Goal: Information Seeking & Learning: Learn about a topic

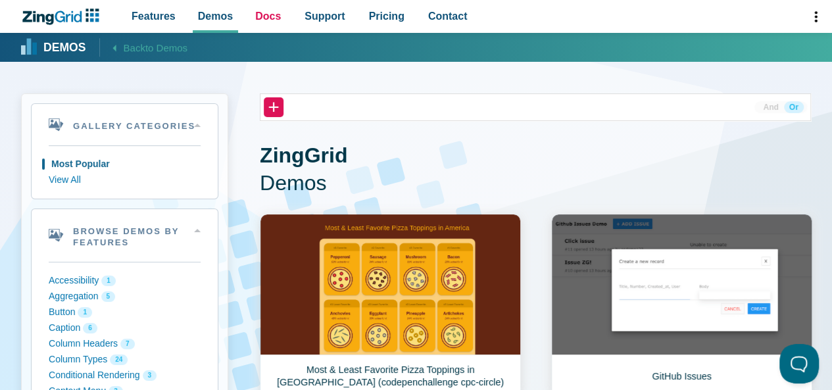
click at [268, 16] on span "Docs" at bounding box center [268, 16] width 26 height 18
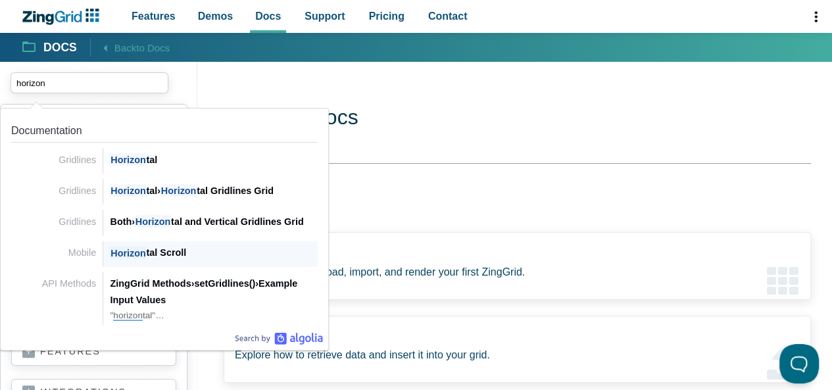
click at [153, 250] on div "Horizon tal Scroll" at bounding box center [214, 253] width 208 height 16
type input "horizon"
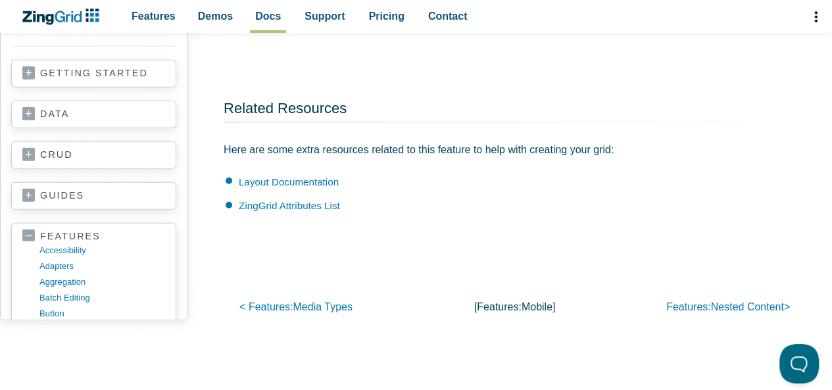
scroll to position [1573, 0]
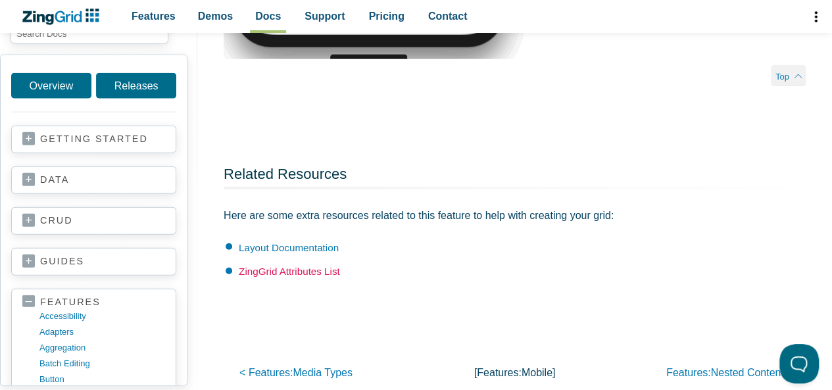
click at [293, 272] on link "ZingGrid Attributes List" at bounding box center [289, 271] width 101 height 11
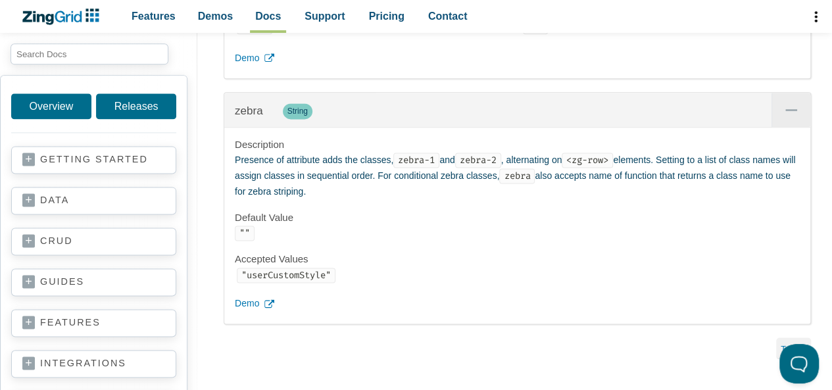
scroll to position [30846, 0]
